Goal: Information Seeking & Learning: Learn about a topic

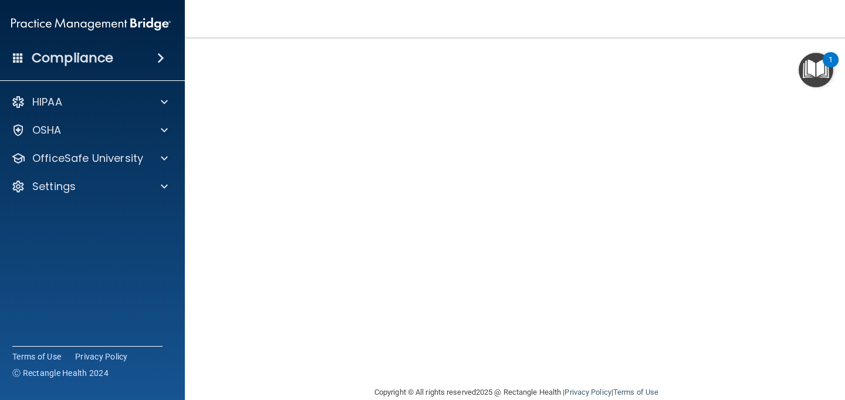
scroll to position [41, 0]
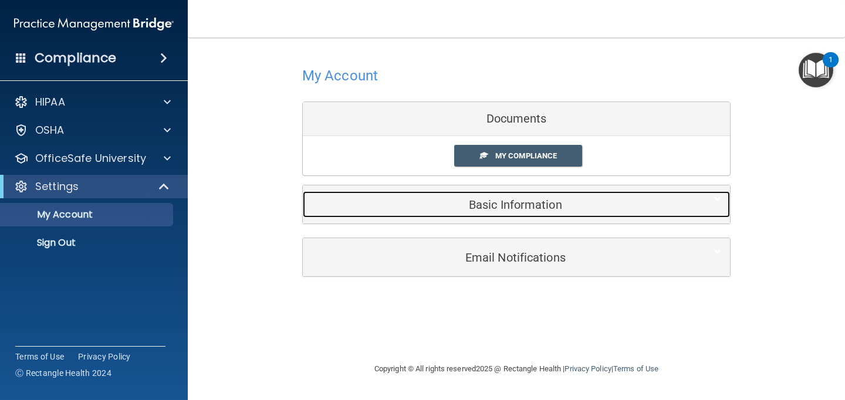
click at [512, 205] on h5 "Basic Information" at bounding box center [499, 204] width 374 height 13
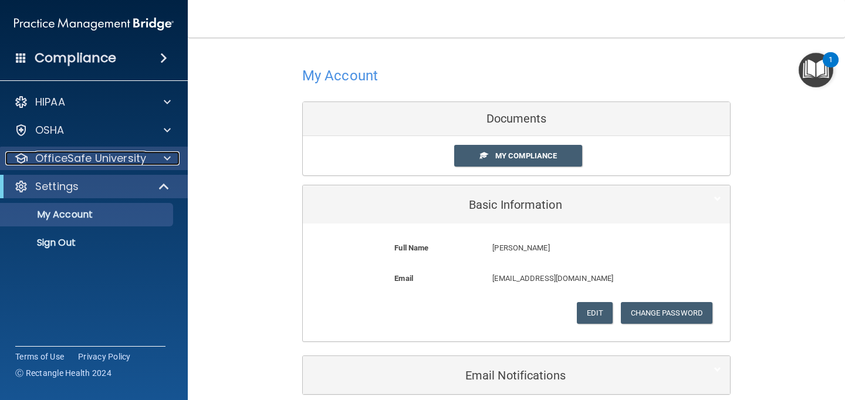
click at [110, 164] on p "OfficeSafe University" at bounding box center [90, 158] width 111 height 14
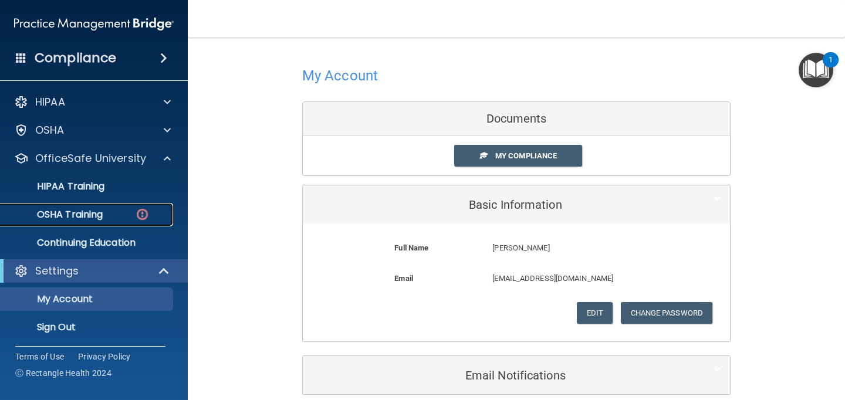
click at [114, 212] on div "OSHA Training" at bounding box center [88, 215] width 160 height 12
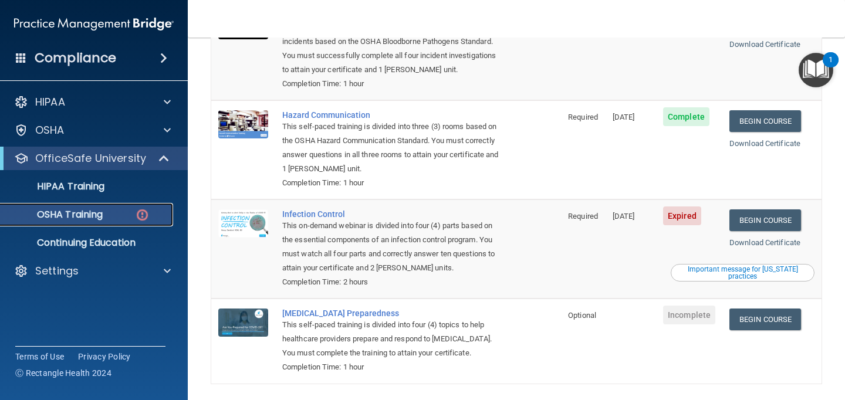
scroll to position [195, 0]
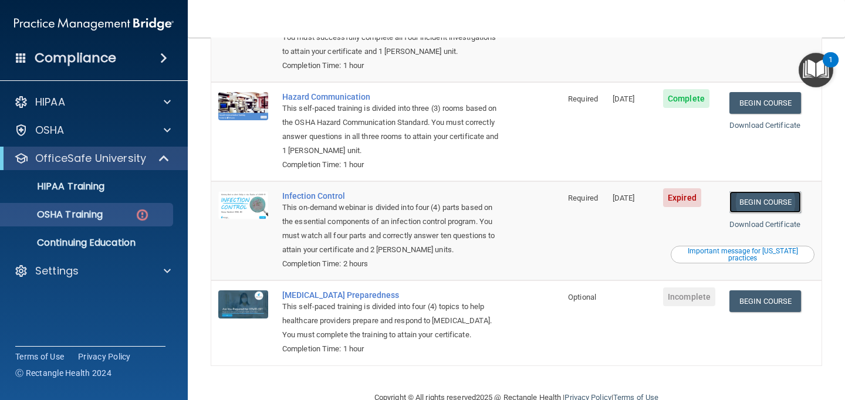
click at [791, 191] on link "Begin Course" at bounding box center [766, 202] width 72 height 22
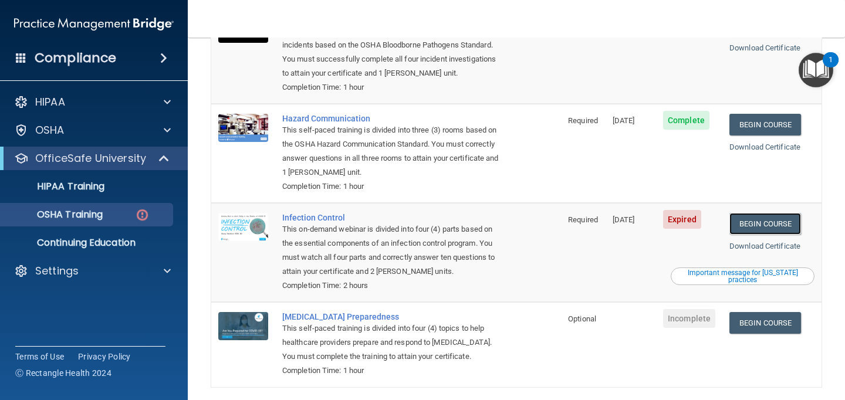
scroll to position [110, 0]
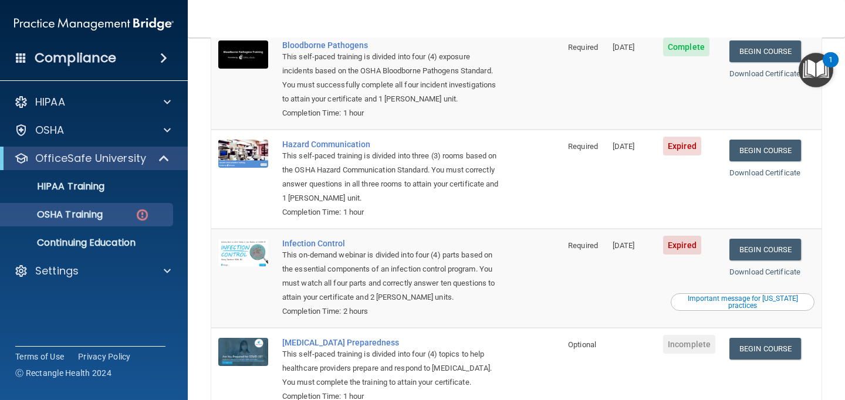
scroll to position [79, 0]
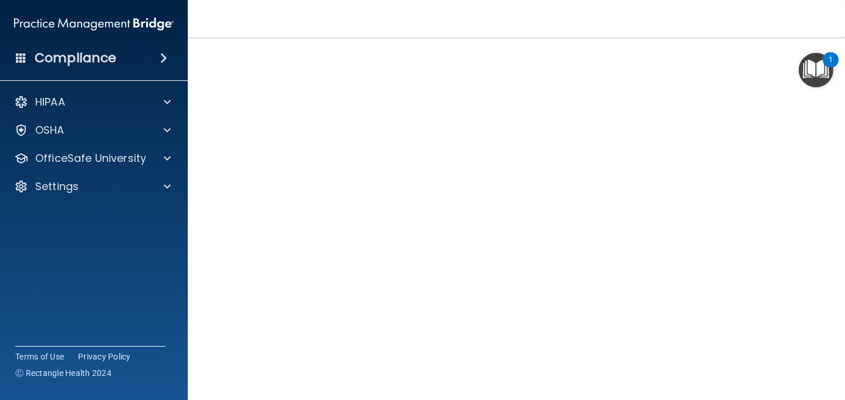
scroll to position [71, 0]
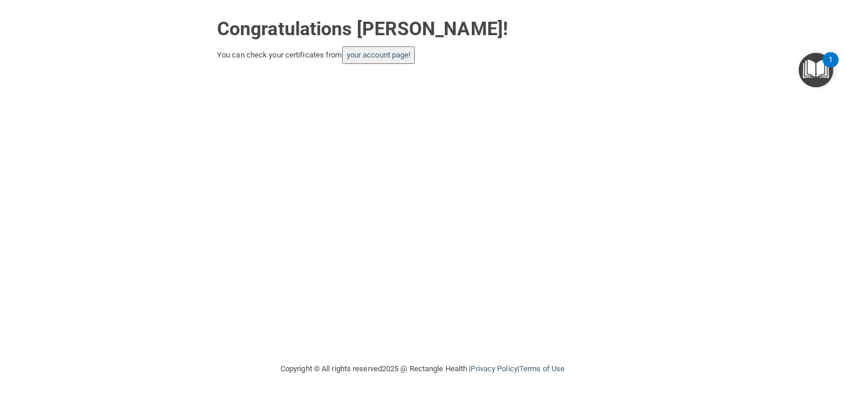
click at [407, 60] on button "your account page!" at bounding box center [378, 55] width 73 height 18
click at [387, 55] on link "your account page!" at bounding box center [379, 54] width 64 height 9
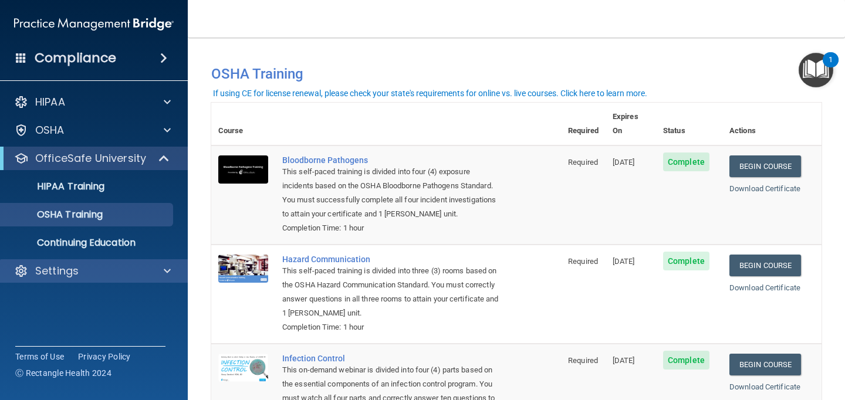
click at [95, 263] on div "Settings" at bounding box center [94, 270] width 188 height 23
click at [70, 271] on p "Settings" at bounding box center [56, 271] width 43 height 14
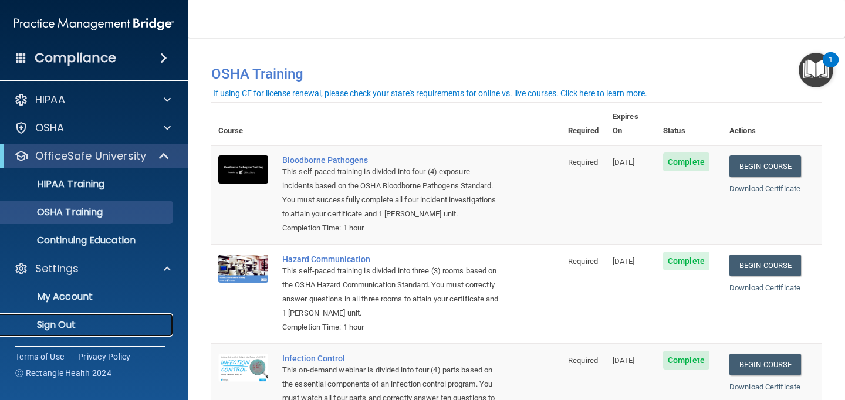
click at [56, 331] on p "Sign Out" at bounding box center [88, 325] width 160 height 12
